Goal: Task Accomplishment & Management: Manage account settings

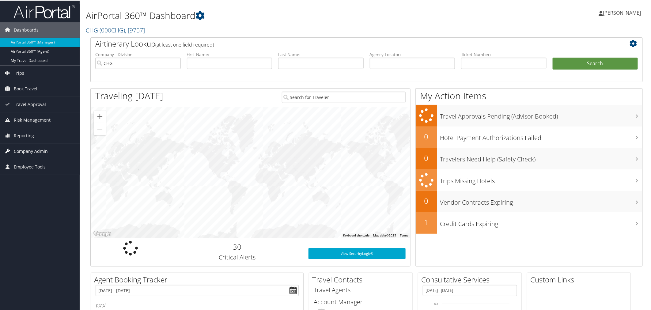
click at [29, 153] on span "Company Admin" at bounding box center [31, 150] width 34 height 15
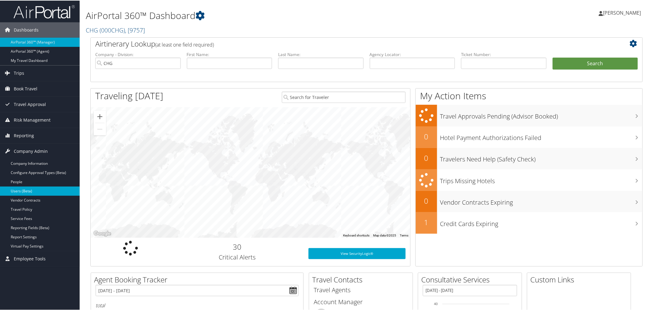
click at [21, 189] on link "Users (Beta)" at bounding box center [40, 190] width 80 height 9
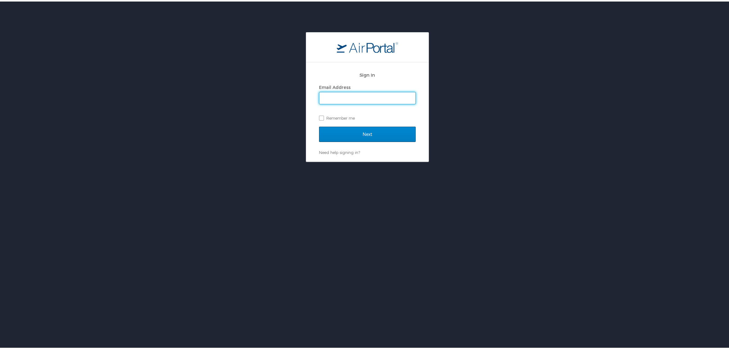
type input "[PERSON_NAME][EMAIL_ADDRESS][PERSON_NAME][DOMAIN_NAME]"
click at [366, 132] on input "Next" at bounding box center [367, 132] width 97 height 15
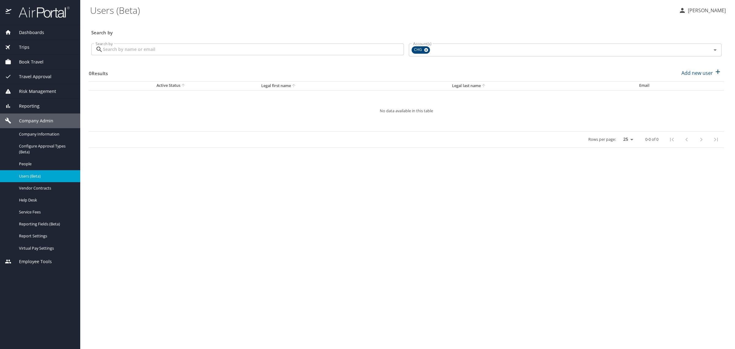
click at [171, 46] on input "Search by" at bounding box center [253, 49] width 301 height 12
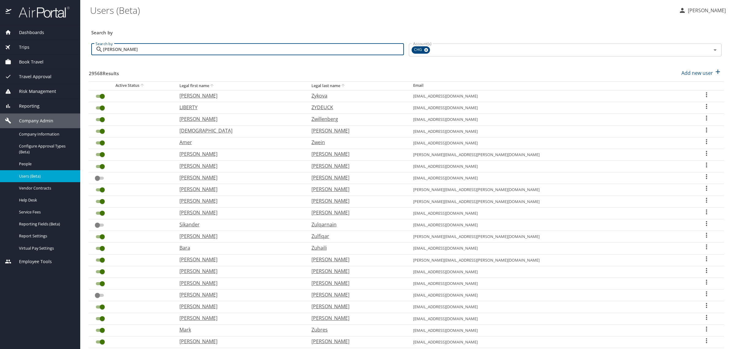
type input "kimberly brown"
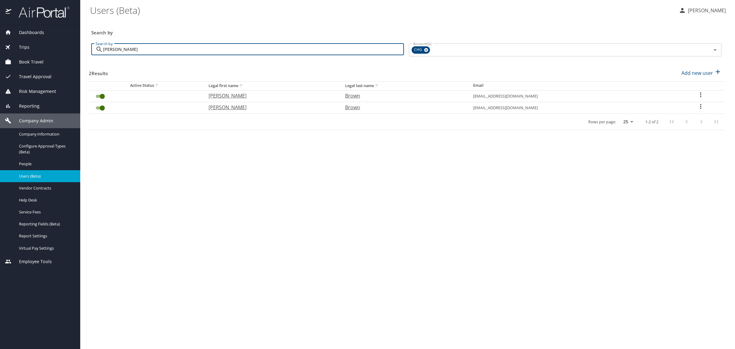
click at [699, 107] on icon "User Search Table" at bounding box center [700, 106] width 7 height 7
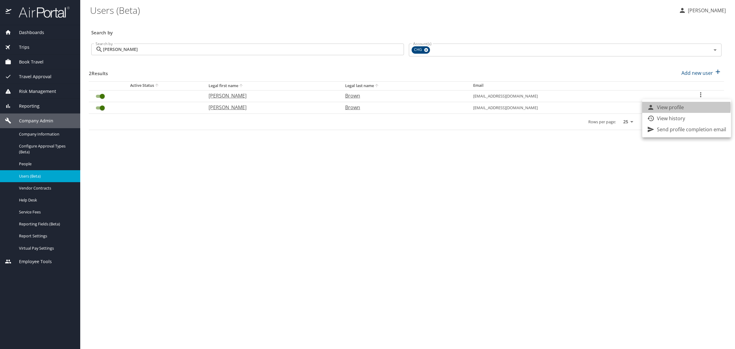
click at [677, 107] on p "View profile" at bounding box center [670, 107] width 27 height 7
select select "US"
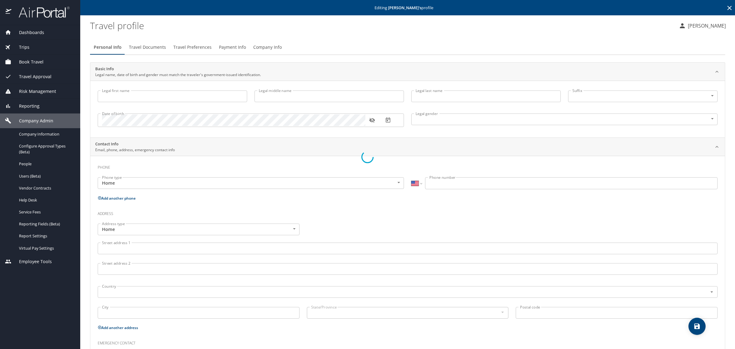
type input "Kimberly"
type input "Brown"
type input "Female"
select select "US"
click at [297, 96] on input "Legal middle name" at bounding box center [328, 96] width 149 height 12
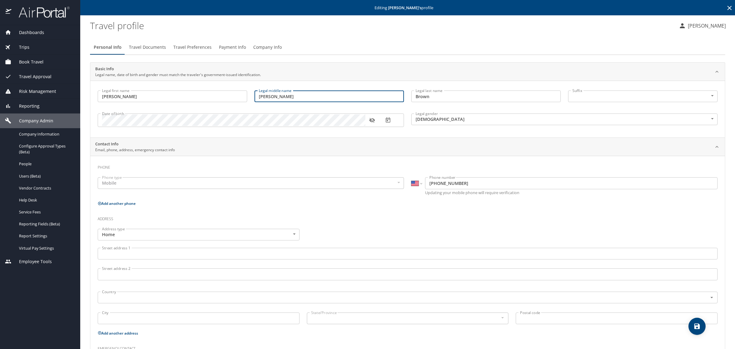
type input "Therese"
click at [179, 47] on span "Travel Preferences" at bounding box center [192, 47] width 38 height 8
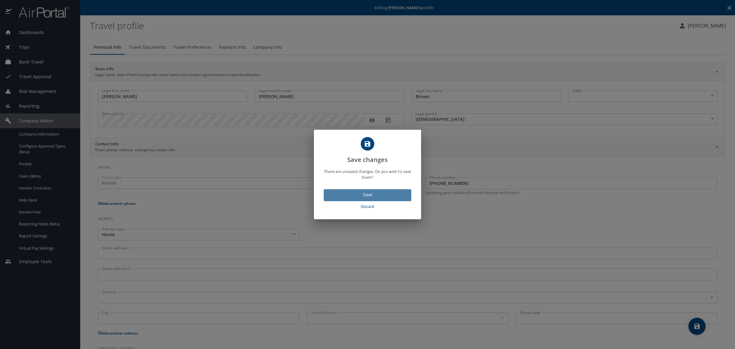
click at [374, 195] on span "Save" at bounding box center [368, 195] width 78 height 8
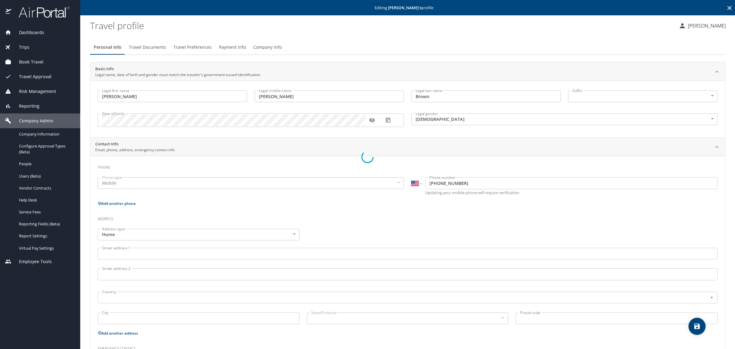
click at [359, 38] on div at bounding box center [367, 156] width 735 height 383
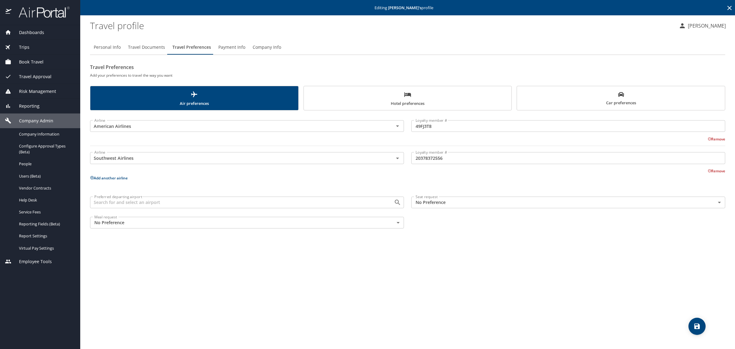
click at [111, 176] on button "Add another airline" at bounding box center [109, 177] width 38 height 5
click at [112, 191] on input "text" at bounding box center [238, 190] width 292 height 8
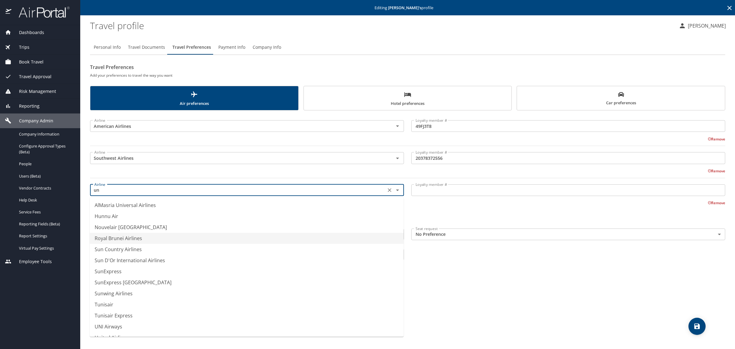
scroll to position [19, 0]
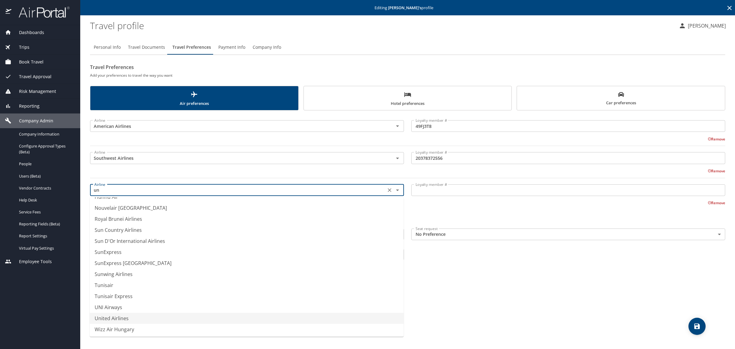
click at [138, 319] on li "United Airlines" at bounding box center [247, 317] width 314 height 11
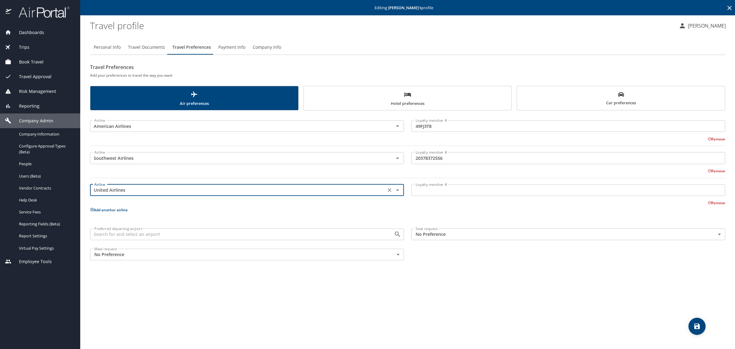
type input "United Airlines"
click at [420, 194] on input "Loyalty member #" at bounding box center [568, 190] width 314 height 12
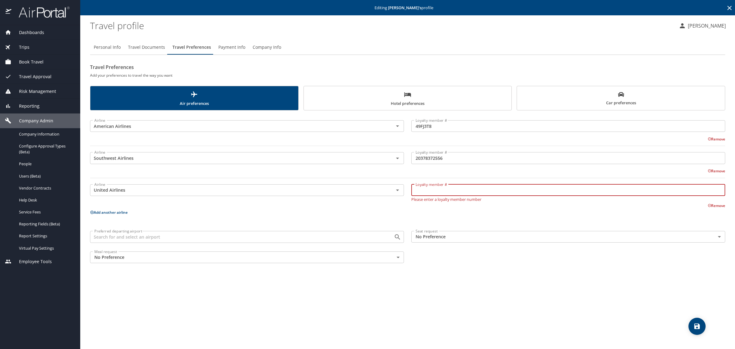
paste input "XLP45002"
type input "XLP45002"
click at [595, 267] on div "Personal Info Travel Documents Travel Preferences Payment Info Company Info Tra…" at bounding box center [407, 192] width 635 height 314
click at [699, 326] on icon "save" at bounding box center [697, 326] width 6 height 6
